Goal: Task Accomplishment & Management: Complete application form

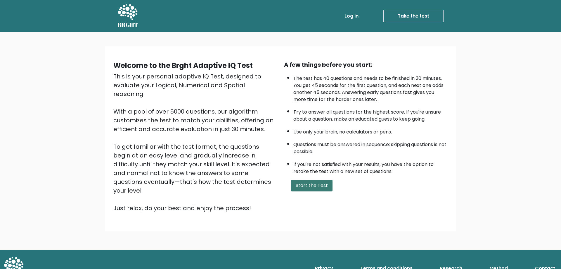
click at [307, 184] on button "Start the Test" at bounding box center [312, 186] width 42 height 12
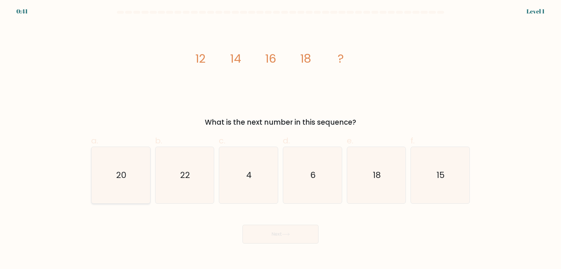
click at [115, 182] on icon "20" at bounding box center [121, 175] width 56 height 56
click at [281, 138] on input "a. 20" at bounding box center [281, 136] width 0 height 4
radio input "true"
click at [271, 218] on div "Next" at bounding box center [281, 227] width 386 height 33
click at [277, 228] on button "Next" at bounding box center [281, 234] width 76 height 19
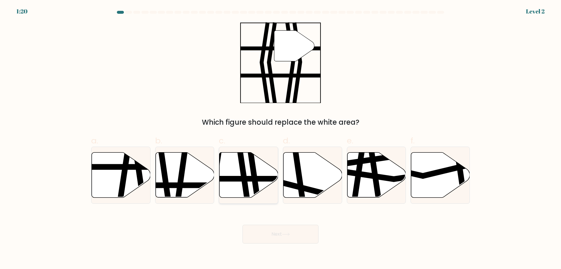
click at [248, 179] on line at bounding box center [229, 179] width 118 height 0
click at [281, 138] on input "c." at bounding box center [281, 136] width 0 height 4
radio input "true"
click at [282, 231] on button "Next" at bounding box center [281, 234] width 76 height 19
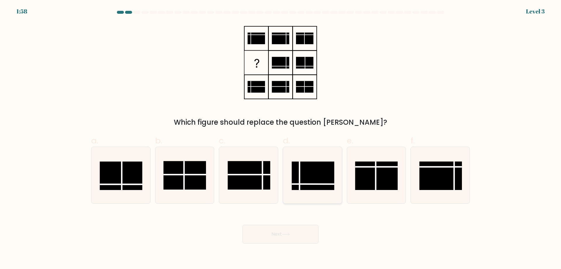
click at [309, 187] on rect at bounding box center [313, 175] width 43 height 28
click at [281, 138] on input "d." at bounding box center [281, 136] width 0 height 4
radio input "true"
click at [280, 241] on button "Next" at bounding box center [281, 234] width 76 height 19
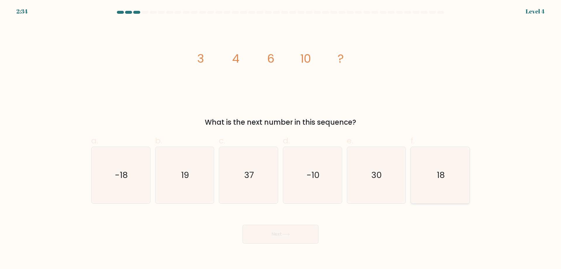
click at [442, 176] on text "18" at bounding box center [441, 175] width 8 height 12
click at [281, 138] on input "f. 18" at bounding box center [281, 136] width 0 height 4
radio input "true"
click at [284, 235] on icon at bounding box center [286, 233] width 8 height 3
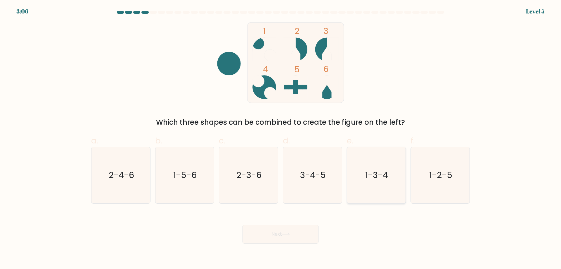
click at [382, 182] on icon "1-3-4" at bounding box center [376, 175] width 56 height 56
click at [281, 138] on input "e. 1-3-4" at bounding box center [281, 136] width 0 height 4
radio input "true"
click at [303, 234] on button "Next" at bounding box center [281, 234] width 76 height 19
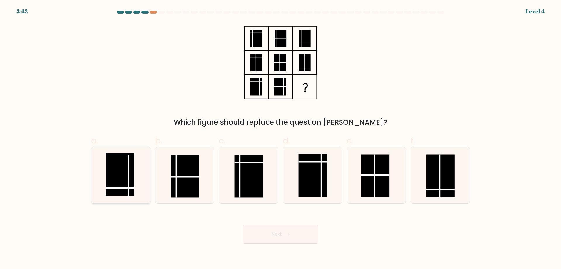
click at [127, 186] on rect at bounding box center [120, 174] width 28 height 43
click at [281, 138] on input "a." at bounding box center [281, 136] width 0 height 4
radio input "true"
click at [270, 243] on button "Next" at bounding box center [281, 234] width 76 height 19
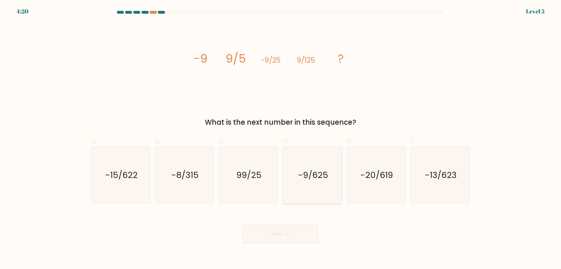
click at [312, 174] on text "-9/625" at bounding box center [313, 175] width 30 height 12
click at [281, 138] on input "d. -9/625" at bounding box center [281, 136] width 0 height 4
radio input "true"
click at [276, 232] on button "Next" at bounding box center [281, 234] width 76 height 19
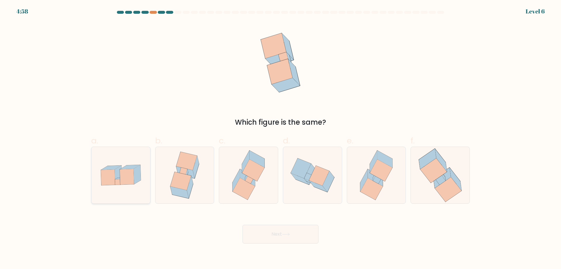
click at [123, 186] on icon at bounding box center [121, 175] width 59 height 40
click at [281, 138] on input "a." at bounding box center [281, 136] width 0 height 4
radio input "true"
click at [278, 233] on button "Next" at bounding box center [281, 234] width 76 height 19
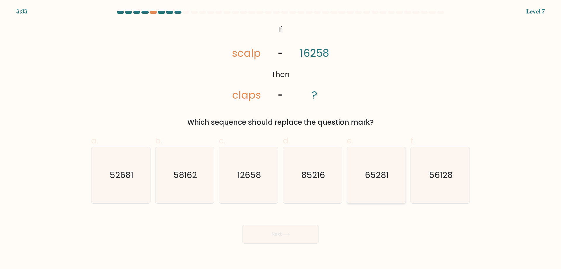
click at [377, 177] on text "65281" at bounding box center [377, 175] width 24 height 12
click at [281, 138] on input "e. 65281" at bounding box center [281, 136] width 0 height 4
radio input "true"
click at [288, 232] on button "Next" at bounding box center [281, 234] width 76 height 19
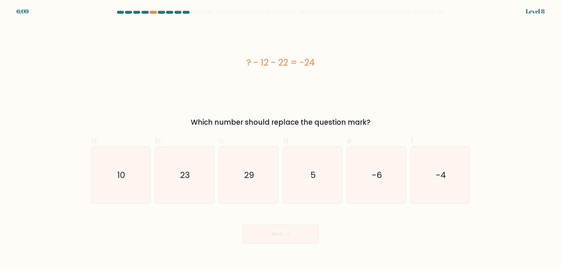
click at [88, 182] on div "a. 10 b. 23 c. 29 d. 5" at bounding box center [281, 167] width 386 height 74
click at [103, 183] on icon "10" at bounding box center [121, 175] width 56 height 56
click at [281, 138] on input "a. 10" at bounding box center [281, 136] width 0 height 4
radio input "true"
click at [259, 242] on button "Next" at bounding box center [281, 234] width 76 height 19
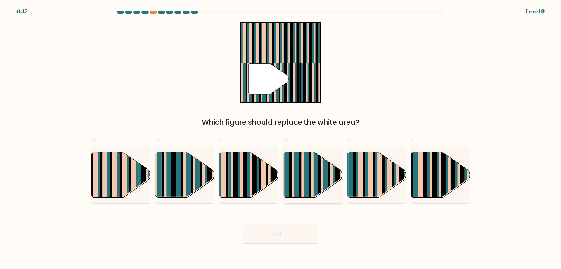
click at [313, 176] on rect at bounding box center [312, 180] width 2 height 58
click at [281, 138] on input "d." at bounding box center [281, 136] width 0 height 4
radio input "true"
click at [313, 176] on rect at bounding box center [312, 180] width 2 height 58
click at [281, 138] on input "d." at bounding box center [281, 136] width 0 height 4
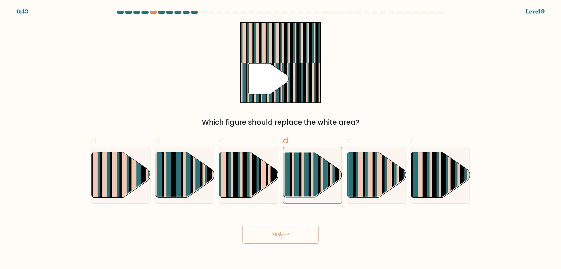
click at [283, 236] on button "Next" at bounding box center [281, 234] width 76 height 19
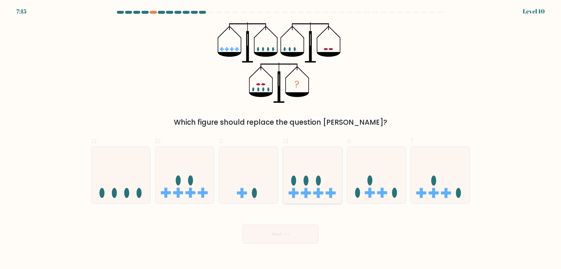
click at [313, 182] on icon at bounding box center [312, 175] width 59 height 49
click at [281, 138] on input "d." at bounding box center [281, 136] width 0 height 4
radio input "true"
click at [258, 233] on button "Next" at bounding box center [281, 234] width 76 height 19
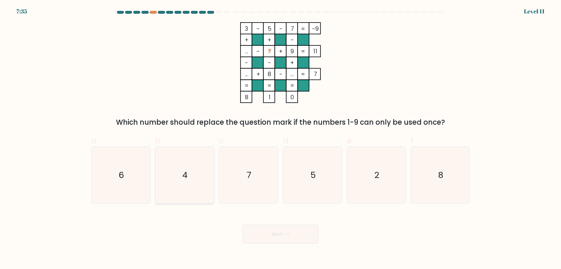
click at [190, 163] on icon "4" at bounding box center [184, 175] width 56 height 56
click at [281, 138] on input "b. 4" at bounding box center [281, 136] width 0 height 4
radio input "true"
click at [271, 237] on button "Next" at bounding box center [281, 234] width 76 height 19
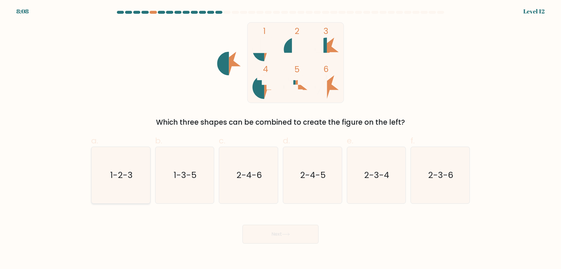
click at [122, 172] on text "1-2-3" at bounding box center [121, 175] width 23 height 12
click at [281, 138] on input "a. 1-2-3" at bounding box center [281, 136] width 0 height 4
radio input "true"
click at [272, 234] on button "Next" at bounding box center [281, 234] width 76 height 19
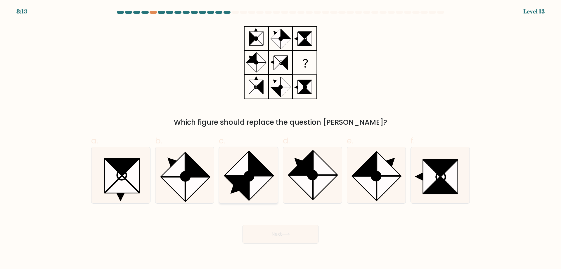
click at [260, 199] on icon at bounding box center [248, 175] width 56 height 56
click at [281, 138] on input "c." at bounding box center [281, 136] width 0 height 4
radio input "true"
click at [286, 234] on icon at bounding box center [286, 233] width 8 height 3
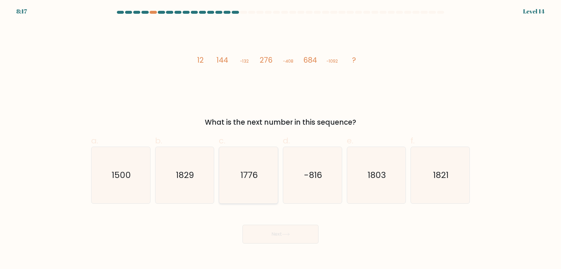
click at [227, 182] on icon "1776" at bounding box center [248, 175] width 56 height 56
click at [281, 138] on input "c. 1776" at bounding box center [281, 136] width 0 height 4
radio input "true"
click at [278, 234] on button "Next" at bounding box center [281, 234] width 76 height 19
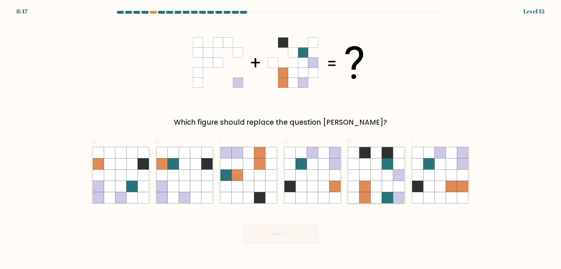
click at [387, 178] on icon at bounding box center [387, 174] width 11 height 11
click at [281, 138] on input "e." at bounding box center [281, 136] width 0 height 4
radio input "true"
click at [287, 235] on icon at bounding box center [286, 233] width 8 height 3
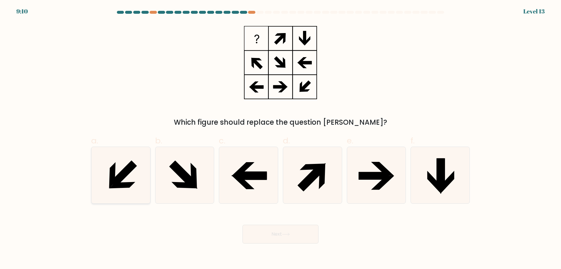
click at [140, 184] on icon at bounding box center [121, 175] width 56 height 56
click at [281, 138] on input "a." at bounding box center [281, 136] width 0 height 4
radio input "true"
click at [261, 239] on button "Next" at bounding box center [281, 234] width 76 height 19
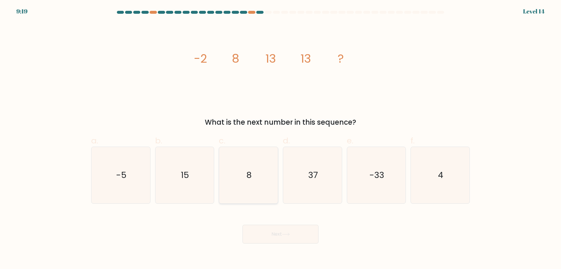
click at [240, 179] on icon "8" at bounding box center [248, 175] width 56 height 56
click at [281, 138] on input "c. 8" at bounding box center [281, 136] width 0 height 4
radio input "true"
click at [285, 236] on button "Next" at bounding box center [281, 234] width 76 height 19
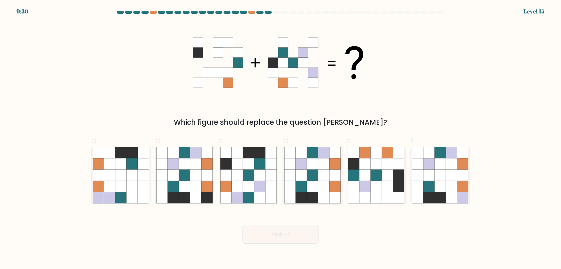
click at [318, 184] on icon at bounding box center [323, 186] width 11 height 11
click at [281, 138] on input "d." at bounding box center [281, 136] width 0 height 4
radio input "true"
click at [318, 184] on icon at bounding box center [323, 186] width 11 height 11
click at [281, 138] on input "d." at bounding box center [281, 136] width 0 height 4
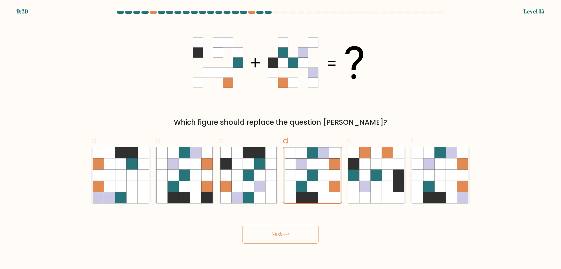
click at [295, 233] on button "Next" at bounding box center [281, 234] width 76 height 19
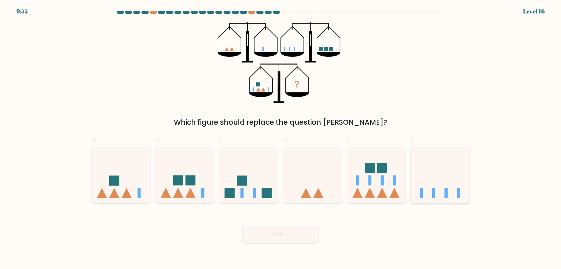
click at [443, 189] on icon at bounding box center [440, 175] width 59 height 49
click at [281, 138] on input "f." at bounding box center [281, 136] width 0 height 4
radio input "true"
click at [272, 233] on button "Next" at bounding box center [281, 234] width 76 height 19
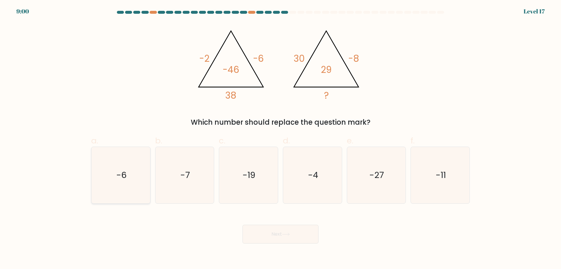
click at [127, 170] on icon "-6" at bounding box center [121, 175] width 56 height 56
click at [281, 138] on input "a. -6" at bounding box center [281, 136] width 0 height 4
radio input "true"
click at [285, 231] on button "Next" at bounding box center [281, 234] width 76 height 19
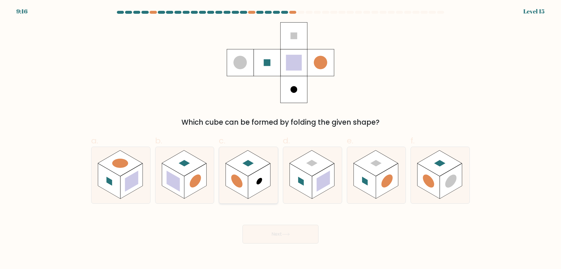
click at [264, 167] on icon at bounding box center [248, 175] width 59 height 56
click at [281, 138] on input "c." at bounding box center [281, 136] width 0 height 4
radio input "true"
click at [282, 232] on button "Next" at bounding box center [281, 234] width 76 height 19
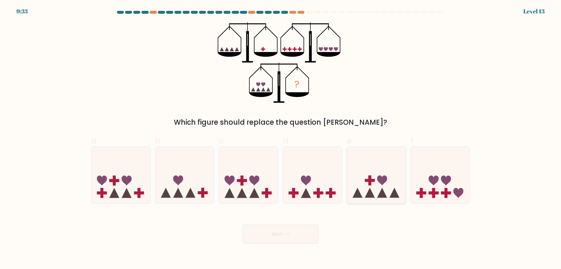
click at [384, 183] on icon at bounding box center [376, 175] width 59 height 49
click at [281, 138] on input "e." at bounding box center [281, 136] width 0 height 4
radio input "true"
click at [292, 237] on button "Next" at bounding box center [281, 234] width 76 height 19
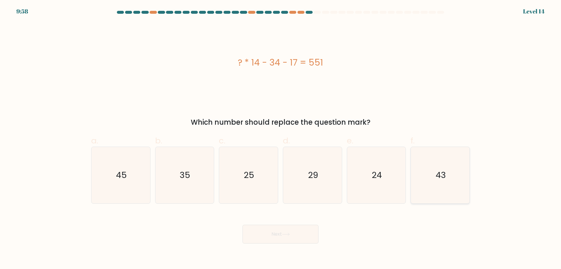
click at [451, 177] on icon "43" at bounding box center [440, 175] width 56 height 56
click at [281, 138] on input "f. 43" at bounding box center [281, 136] width 0 height 4
radio input "true"
click at [451, 177] on icon "43" at bounding box center [441, 175] width 56 height 56
click at [281, 138] on input "f. 43" at bounding box center [281, 136] width 0 height 4
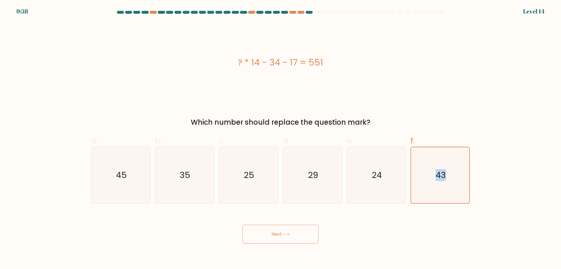
click at [303, 231] on button "Next" at bounding box center [281, 234] width 76 height 19
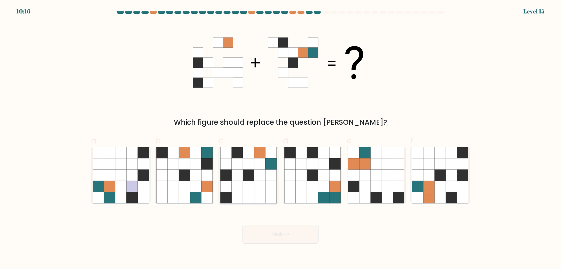
click at [263, 169] on icon at bounding box center [259, 163] width 11 height 11
click at [281, 138] on input "c." at bounding box center [281, 136] width 0 height 4
radio input "true"
click at [263, 169] on icon at bounding box center [259, 163] width 11 height 11
click at [281, 138] on input "c." at bounding box center [281, 136] width 0 height 4
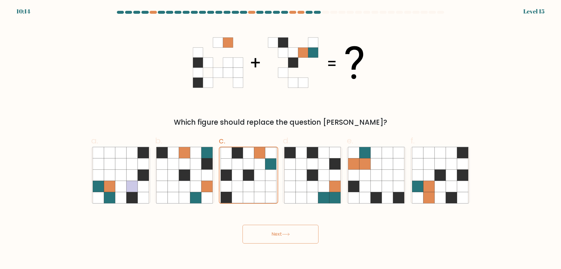
click at [282, 233] on button "Next" at bounding box center [281, 234] width 76 height 19
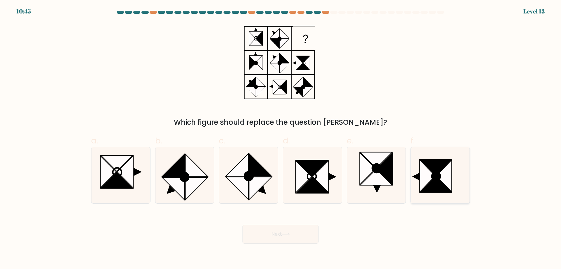
click at [438, 180] on icon at bounding box center [436, 176] width 8 height 9
click at [281, 138] on input "f." at bounding box center [281, 136] width 0 height 4
radio input "true"
click at [299, 237] on button "Next" at bounding box center [281, 234] width 76 height 19
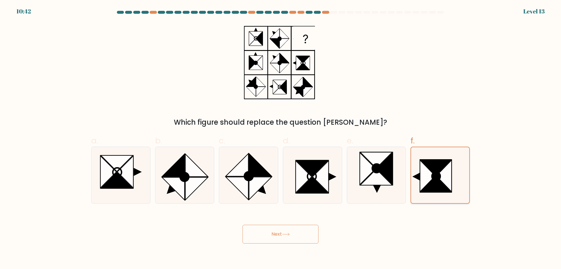
click at [438, 192] on icon at bounding box center [441, 175] width 56 height 56
click at [281, 138] on input "f." at bounding box center [281, 136] width 0 height 4
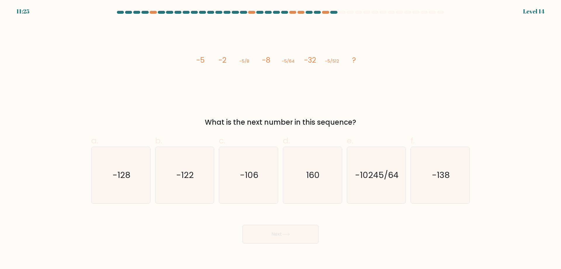
click at [248, 93] on icon "image/svg+xml -5 -2 -5/8 -8 -5/64 -32 -5/512 ?" at bounding box center [280, 62] width 175 height 81
click at [247, 182] on icon "-106" at bounding box center [248, 175] width 56 height 56
click at [281, 138] on input "c. -106" at bounding box center [281, 136] width 0 height 4
radio input "true"
click at [289, 233] on icon at bounding box center [286, 233] width 8 height 3
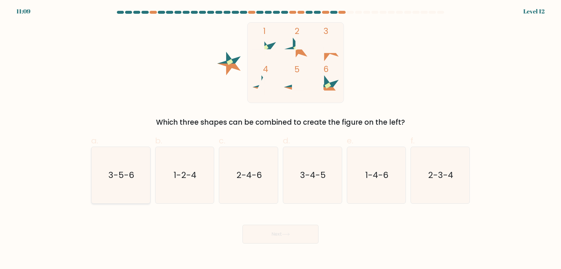
click at [117, 172] on text "3-5-6" at bounding box center [121, 175] width 26 height 12
click at [281, 138] on input "a. 3-5-6" at bounding box center [281, 136] width 0 height 4
radio input "true"
click at [278, 235] on button "Next" at bounding box center [281, 234] width 76 height 19
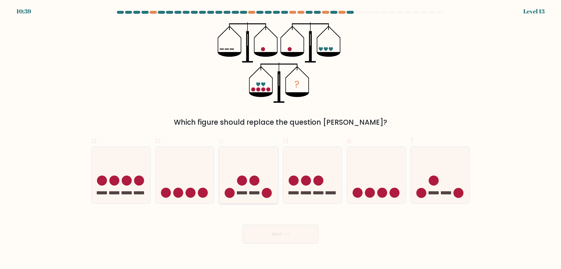
click at [263, 167] on icon at bounding box center [248, 175] width 59 height 49
click at [281, 138] on input "c." at bounding box center [281, 136] width 0 height 4
radio input "true"
click at [272, 232] on button "Next" at bounding box center [281, 234] width 76 height 19
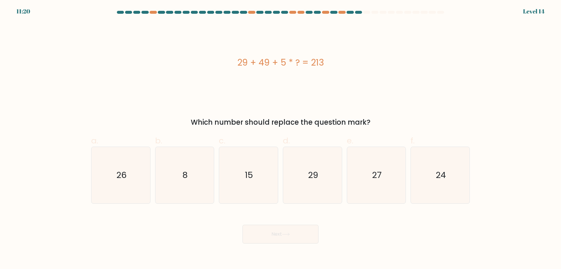
click at [299, 86] on div "29 + 49 + 5 * ? = 213" at bounding box center [280, 62] width 379 height 81
click at [311, 155] on icon "29" at bounding box center [312, 175] width 56 height 56
click at [281, 138] on input "d. 29" at bounding box center [281, 136] width 0 height 4
radio input "true"
click at [290, 238] on button "Next" at bounding box center [281, 234] width 76 height 19
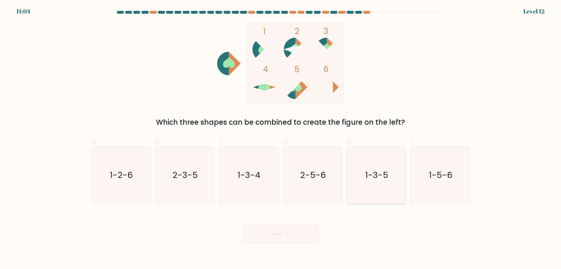
click at [396, 183] on icon "1-3-5" at bounding box center [376, 175] width 56 height 56
click at [281, 138] on input "e. 1-3-5" at bounding box center [281, 136] width 0 height 4
radio input "true"
click at [292, 236] on button "Next" at bounding box center [281, 234] width 76 height 19
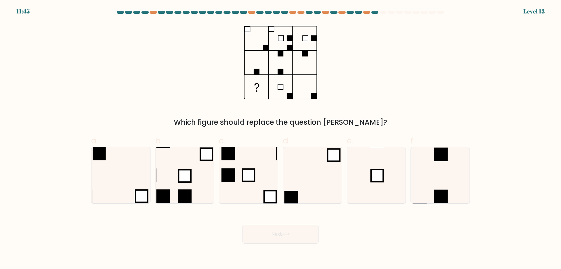
click at [319, 116] on div "Which figure should replace the question [PERSON_NAME]?" at bounding box center [281, 74] width 386 height 105
click at [365, 169] on icon at bounding box center [376, 175] width 56 height 56
click at [281, 138] on input "e." at bounding box center [281, 136] width 0 height 4
radio input "true"
click at [296, 237] on button "Next" at bounding box center [281, 234] width 76 height 19
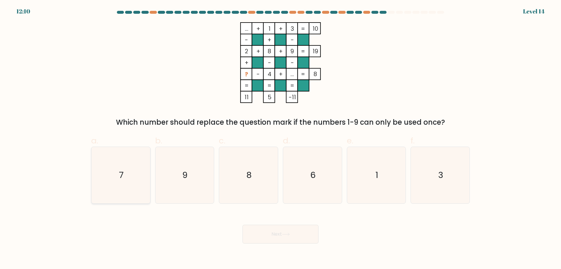
click at [133, 163] on icon "7" at bounding box center [121, 175] width 56 height 56
click at [281, 138] on input "a. 7" at bounding box center [281, 136] width 0 height 4
radio input "true"
click at [257, 235] on button "Next" at bounding box center [281, 234] width 76 height 19
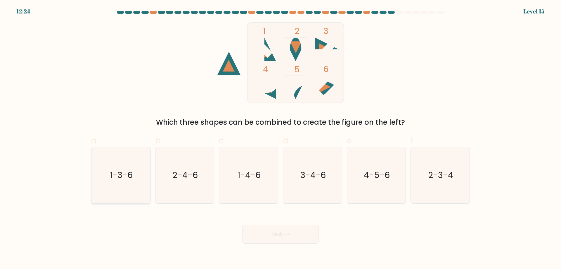
click at [108, 180] on icon "1-3-6" at bounding box center [121, 175] width 56 height 56
click at [281, 138] on input "a. 1-3-6" at bounding box center [281, 136] width 0 height 4
radio input "true"
click at [272, 234] on button "Next" at bounding box center [281, 234] width 76 height 19
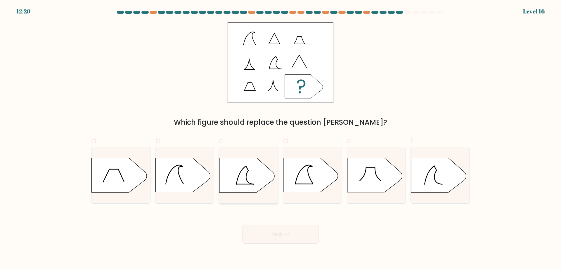
click at [253, 182] on icon at bounding box center [247, 175] width 55 height 34
click at [281, 138] on input "c." at bounding box center [281, 136] width 0 height 4
radio input "true"
click at [275, 232] on button "Next" at bounding box center [281, 234] width 76 height 19
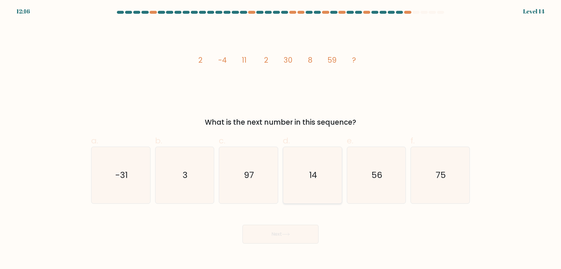
click at [339, 179] on icon "14" at bounding box center [312, 175] width 56 height 56
click at [281, 138] on input "d. 14" at bounding box center [281, 136] width 0 height 4
radio input "true"
click at [289, 243] on body "12:16 Level 14" at bounding box center [280, 134] width 561 height 269
click at [279, 233] on button "Next" at bounding box center [281, 234] width 76 height 19
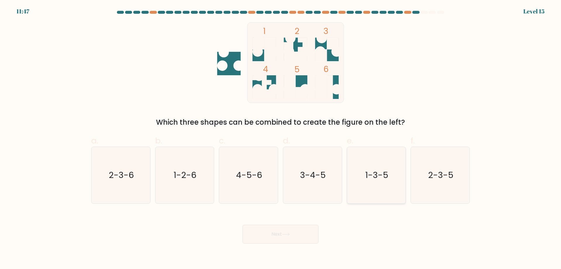
click at [387, 175] on text "1-3-5" at bounding box center [376, 175] width 23 height 12
click at [281, 138] on input "e. 1-3-5" at bounding box center [281, 136] width 0 height 4
radio input "true"
click at [291, 228] on button "Next" at bounding box center [281, 234] width 76 height 19
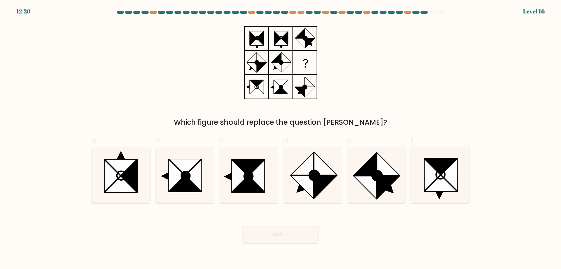
click at [304, 121] on div "Which figure should replace the question [PERSON_NAME]?" at bounding box center [281, 122] width 372 height 11
click at [429, 167] on icon at bounding box center [433, 175] width 16 height 32
click at [281, 138] on input "f." at bounding box center [281, 136] width 0 height 4
radio input "true"
click at [276, 232] on button "Next" at bounding box center [281, 234] width 76 height 19
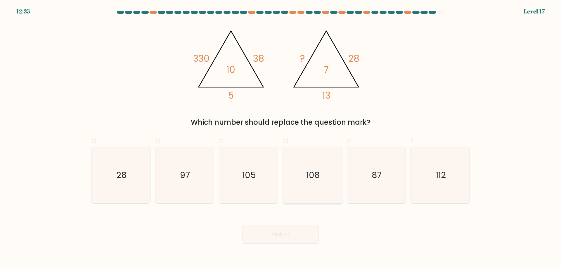
click at [316, 169] on text "108" at bounding box center [312, 175] width 13 height 12
click at [281, 138] on input "d. 108" at bounding box center [281, 136] width 0 height 4
radio input "true"
click at [430, 177] on icon "112" at bounding box center [440, 175] width 56 height 56
click at [281, 138] on input "f. 112" at bounding box center [281, 136] width 0 height 4
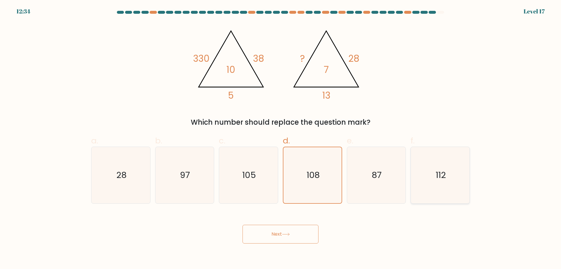
radio input "true"
click at [317, 177] on text "108" at bounding box center [312, 175] width 13 height 12
click at [281, 138] on input "d. 108" at bounding box center [281, 136] width 0 height 4
radio input "true"
click at [282, 233] on button "Next" at bounding box center [281, 234] width 76 height 19
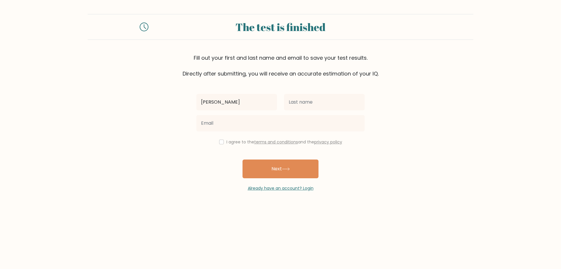
type input "James"
type input "Deakisn"
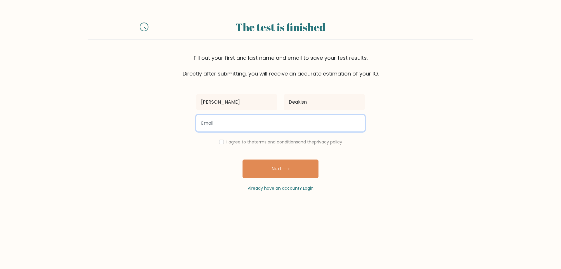
paste input "nvvusjnvosgfnzvegg@nespf.com"
type input "nvvusjnvosgfnzvegg@nespf.com"
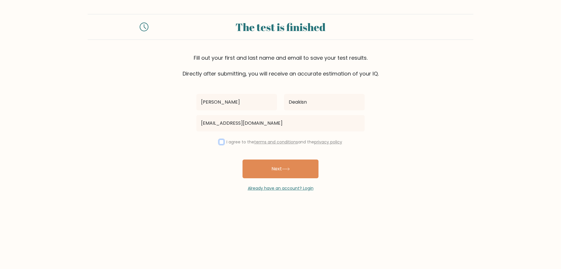
click at [222, 143] on input "checkbox" at bounding box center [221, 141] width 5 height 5
checkbox input "true"
click at [256, 167] on button "Next" at bounding box center [281, 168] width 76 height 19
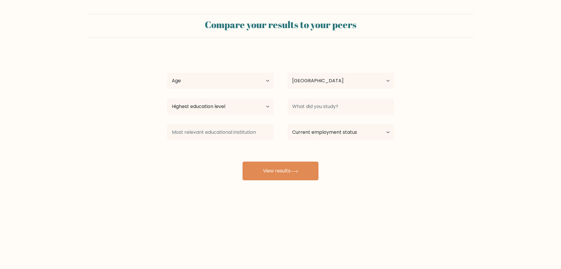
select select "AU"
click at [220, 83] on select "Age Under 18 years old 18-24 years old 25-34 years old 35-44 years old 45-54 ye…" at bounding box center [220, 81] width 106 height 16
select select "18_24"
click at [167, 73] on select "Age Under 18 years old 18-24 years old 25-34 years old 35-44 years old 45-54 ye…" at bounding box center [220, 81] width 106 height 16
click at [251, 106] on select "Highest education level No schooling Primary Lower Secondary Upper Secondary Oc…" at bounding box center [220, 106] width 106 height 16
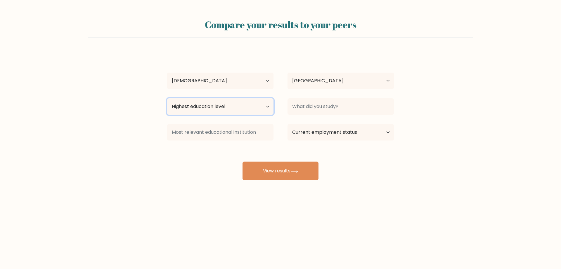
select select "bachelors_degree"
click at [167, 98] on select "Highest education level No schooling Primary Lower Secondary Upper Secondary Oc…" at bounding box center [220, 106] width 106 height 16
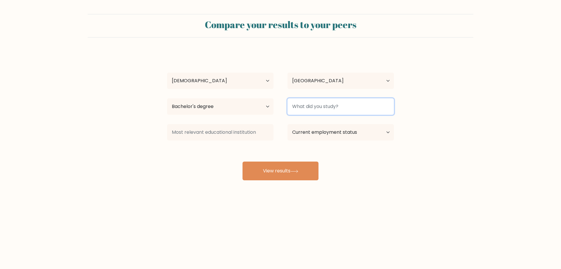
click at [332, 109] on input at bounding box center [341, 106] width 106 height 16
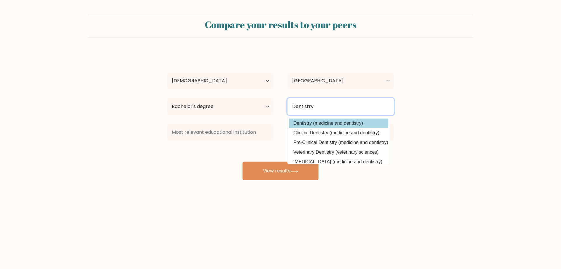
type input "Dentistry"
click at [336, 125] on option "Dentistry (medicine and dentistry)" at bounding box center [338, 122] width 99 height 9
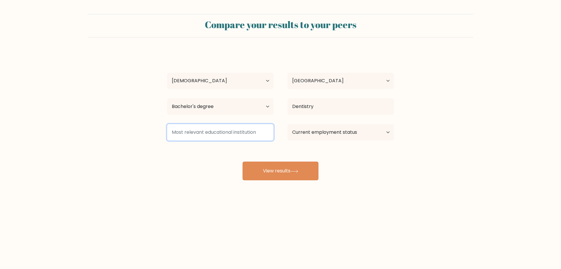
click at [265, 137] on input at bounding box center [220, 132] width 106 height 16
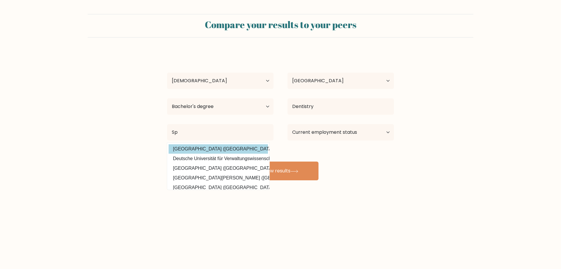
click at [256, 150] on option "Spalding University (United States)" at bounding box center [218, 148] width 99 height 9
type input "Spalding University"
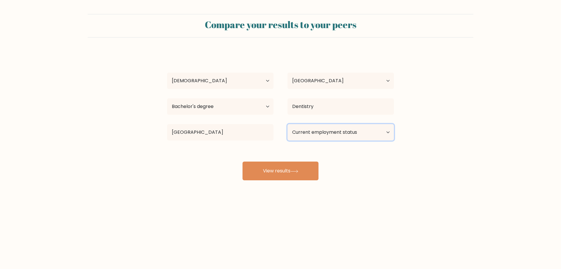
click at [298, 132] on select "Current employment status Employed Student Retired Other / prefer not to answer" at bounding box center [341, 132] width 106 height 16
select select "student"
click at [288, 124] on select "Current employment status Employed Student Retired Other / prefer not to answer" at bounding box center [341, 132] width 106 height 16
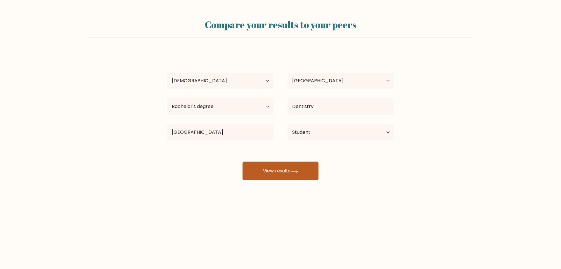
click at [296, 165] on button "View results" at bounding box center [281, 170] width 76 height 19
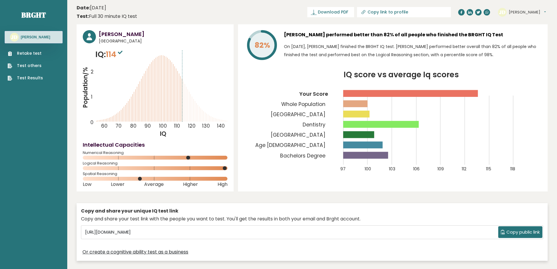
click at [120, 53] on icon at bounding box center [120, 53] width 5 height 4
click at [114, 55] on span "114" at bounding box center [115, 54] width 18 height 11
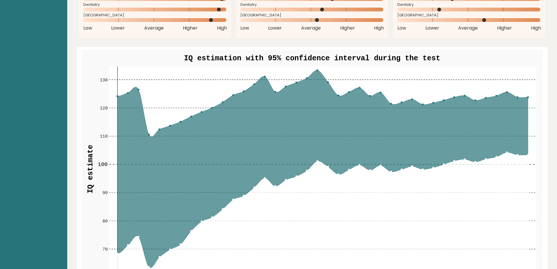
scroll to position [643, 0]
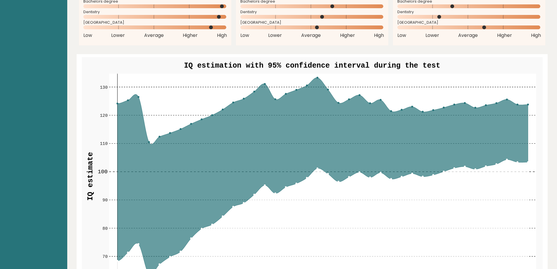
click at [318, 78] on circle at bounding box center [317, 77] width 1 height 1
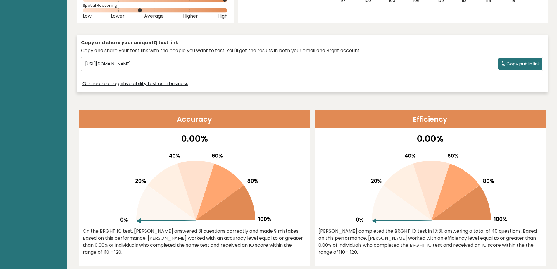
scroll to position [0, 0]
